Goal: Use online tool/utility: Use online tool/utility

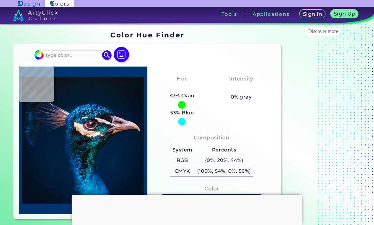
click at [125, 58] on img at bounding box center [121, 54] width 15 height 15
click at [0, 0] on input "file" at bounding box center [0, 0] width 0 height 0
click at [119, 55] on img at bounding box center [121, 54] width 15 height 15
click at [0, 0] on input "file" at bounding box center [0, 0] width 0 height 0
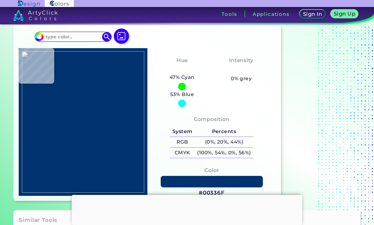
scroll to position [19, 0]
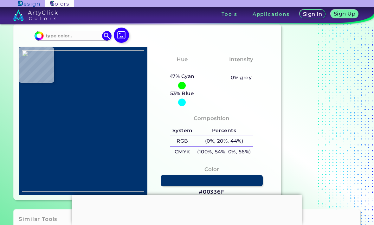
type input "#aea59a"
type input "#AEA59A"
type input "#b3a99f"
type input "#B3A99F"
type input "#b2a89e"
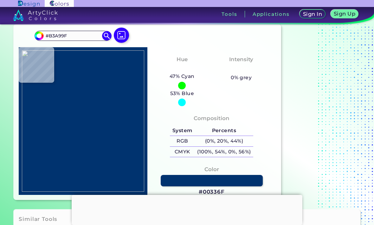
type input "#B2A89E"
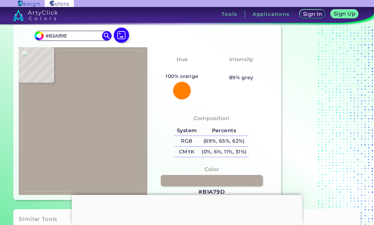
type input "#b1a79d"
type input "#B1A79D"
type input "#aea59a"
type input "#AEA59A"
type input "#aca298"
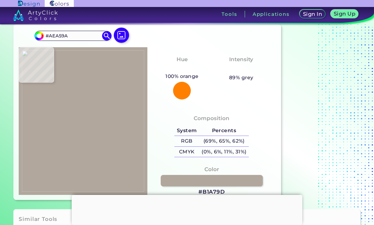
type input "#ACA298"
type input "#aaa096"
type input "#AAA096"
type input "#a59b91"
type input "#A59B91"
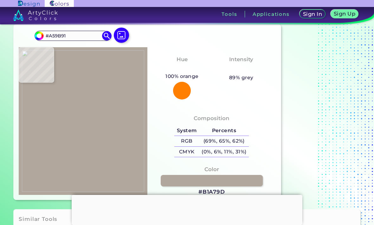
type input "#a3998f"
type input "#A3998F"
type input "#9e958a"
type input "#9E958A"
type input "#9d9389"
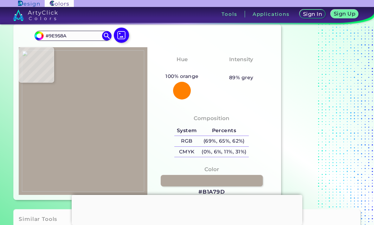
type input "#9D9389"
type input "#9a9085"
type input "#9A9085"
type input "#978e81"
type input "#978E81"
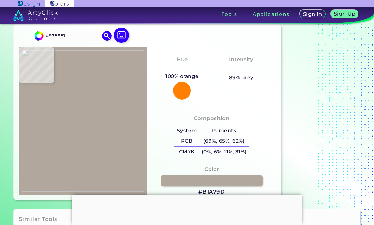
type input "#968d80"
type input "#968D80"
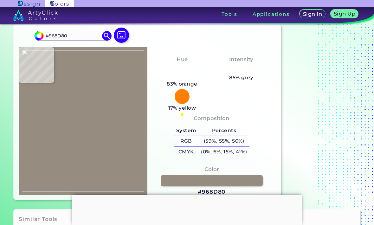
type input "#948a7e"
type input "#948A7E"
type input "#93897c"
type input "#93897C"
type input "#91887b"
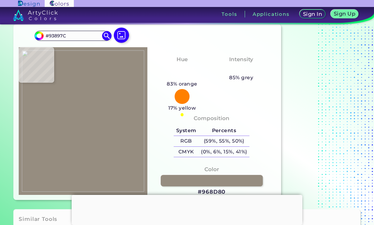
type input "#91887B"
type input "#91887d"
type input "#91887D"
type input "#90877c"
type input "#90877C"
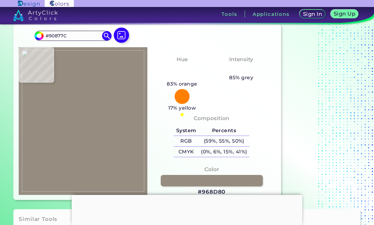
type input "#8f857b"
type input "#8F857B"
type input "#8d8379"
type input "#8D8379"
type input "#898075"
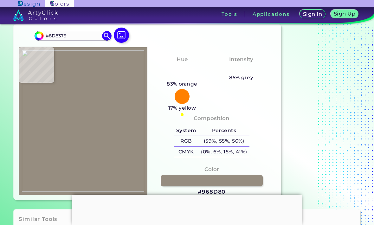
type input "#898075"
type input "#877d73"
type input "#877D73"
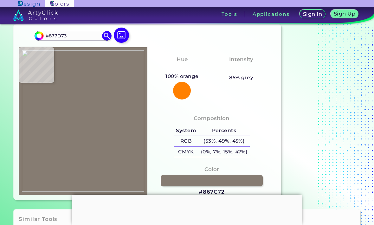
type input "#867c72"
type input "#867C72"
type input "#000000"
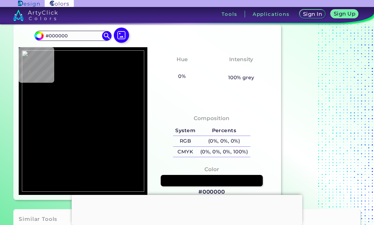
type input "#a1978b"
type input "#A1978B"
type input "#988f82"
type input "#988F82"
type input "#918879"
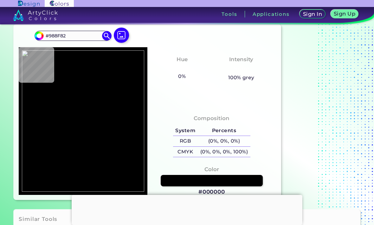
type input "#918879"
type input "#91887a"
type input "#91887A"
type input "#91887b"
type input "#91887B"
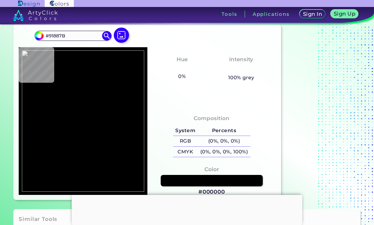
type input "#91887c"
type input "#91887C"
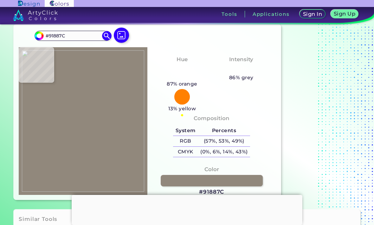
type input "#91887d"
type input "#91887D"
type input "#8e847a"
type input "#8E847A"
type input "#8a8176"
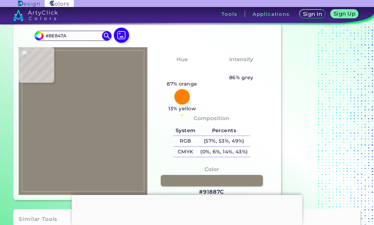
type input "#8A8176"
type input "#898075"
type input "#8a8176"
type input "#8A8176"
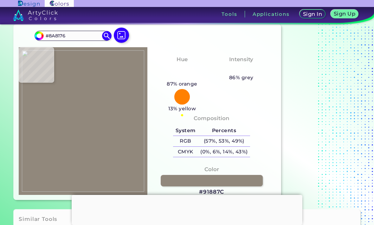
type input "#8e847a"
type input "#8E847A"
type input "#8f867b"
type input "#8F867B"
type input "#91877b"
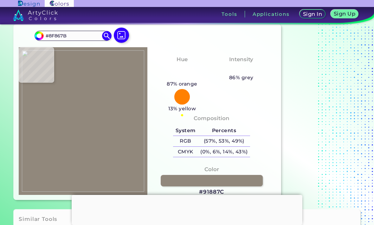
type input "#91877B"
type input "#93897c"
type input "#93897C"
type input "#948a7e"
type input "#948A7E"
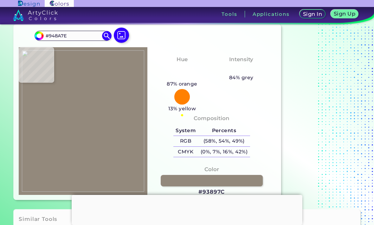
type input "#958c7f"
type input "#958C7F"
type input "#968d80"
type input "#968D80"
type input "#978e81"
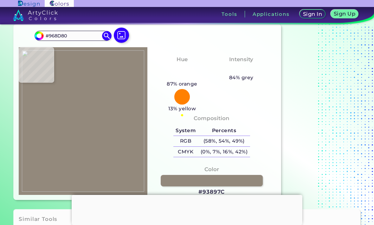
type input "#978E81"
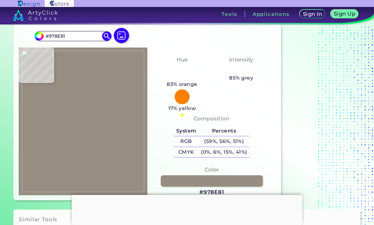
scroll to position [15, 0]
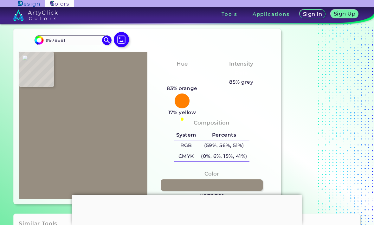
type input "#cac3b8"
type input "#CAC3B8"
type input "#d2cbc0"
type input "#D2CBC0"
type input "#d4cdc2"
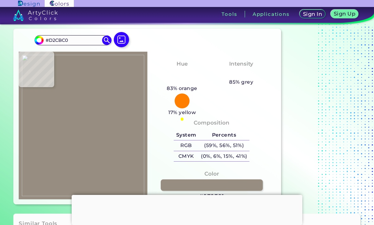
type input "#D4CDC2"
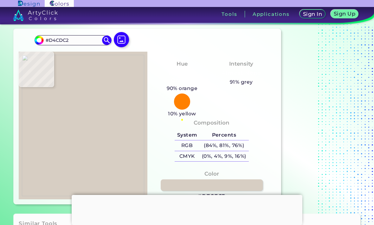
type input "#d7cec3"
type input "#D7CEC3"
type input "#dad0c5"
type input "#DAD0C5"
type input "#d9d2c7"
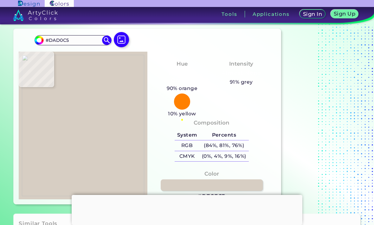
type input "#D9D2C7"
type input "#dad3c8"
type input "#DAD3C8"
type input "#dbd4c9"
type input "#DBD4C9"
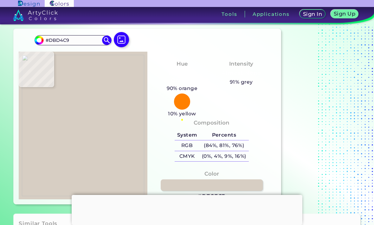
type input "#dad3c8"
type input "#DAD3C8"
type input "#dad3c7"
type input "#DAD3C7"
type input "#dbd4c7"
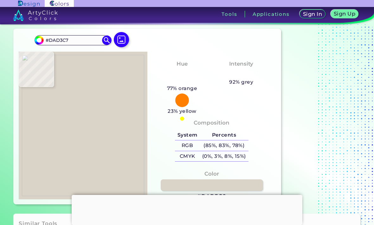
type input "#DBD4C7"
type input "#dbd4cb"
type input "#DBD4CB"
type input "#dbd4cc"
type input "#DBD4CC"
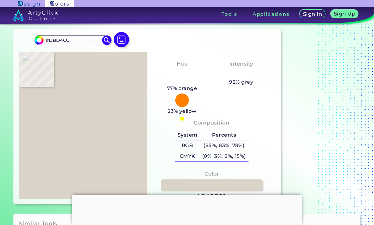
type input "#000000"
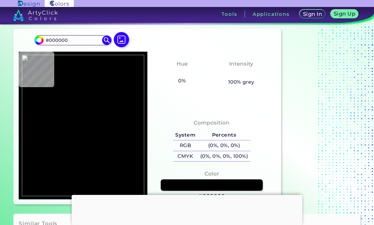
type input "#d9d4cc"
type input "#D9D4CC"
type input "#dad3c7"
type input "#DAD3C7"
type input "#dad3c8"
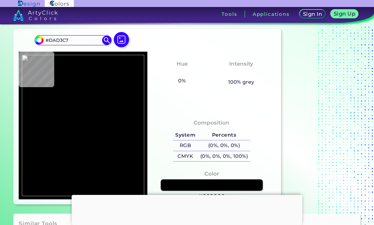
type input "#DAD3C8"
type input "#dbd4c9"
type input "#DBD4C9"
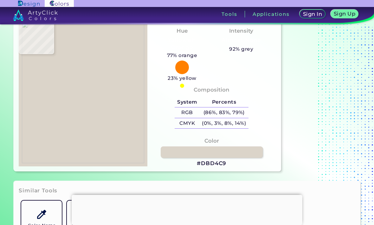
scroll to position [47, 0]
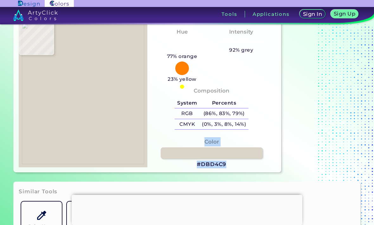
click at [248, 167] on div "Composition System Percents RGB (86%, 83%, 79%) CMYK (0%, 3%, 8%, 14%) Color" at bounding box center [211, 123] width 129 height 89
click at [226, 168] on h3 "#DBD4C9" at bounding box center [211, 165] width 29 height 8
click at [227, 167] on div "Composition System Percents RGB (86%, 83%, 79%) CMYK (0%, 3%, 8%, 14%) Color" at bounding box center [211, 123] width 129 height 89
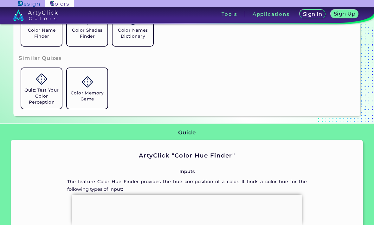
scroll to position [241, 0]
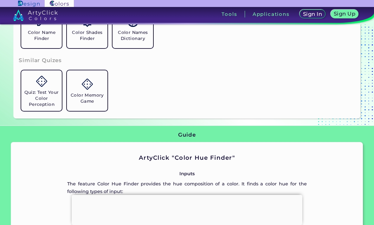
click at [39, 27] on img at bounding box center [41, 21] width 11 height 11
